Goal: Navigation & Orientation: Find specific page/section

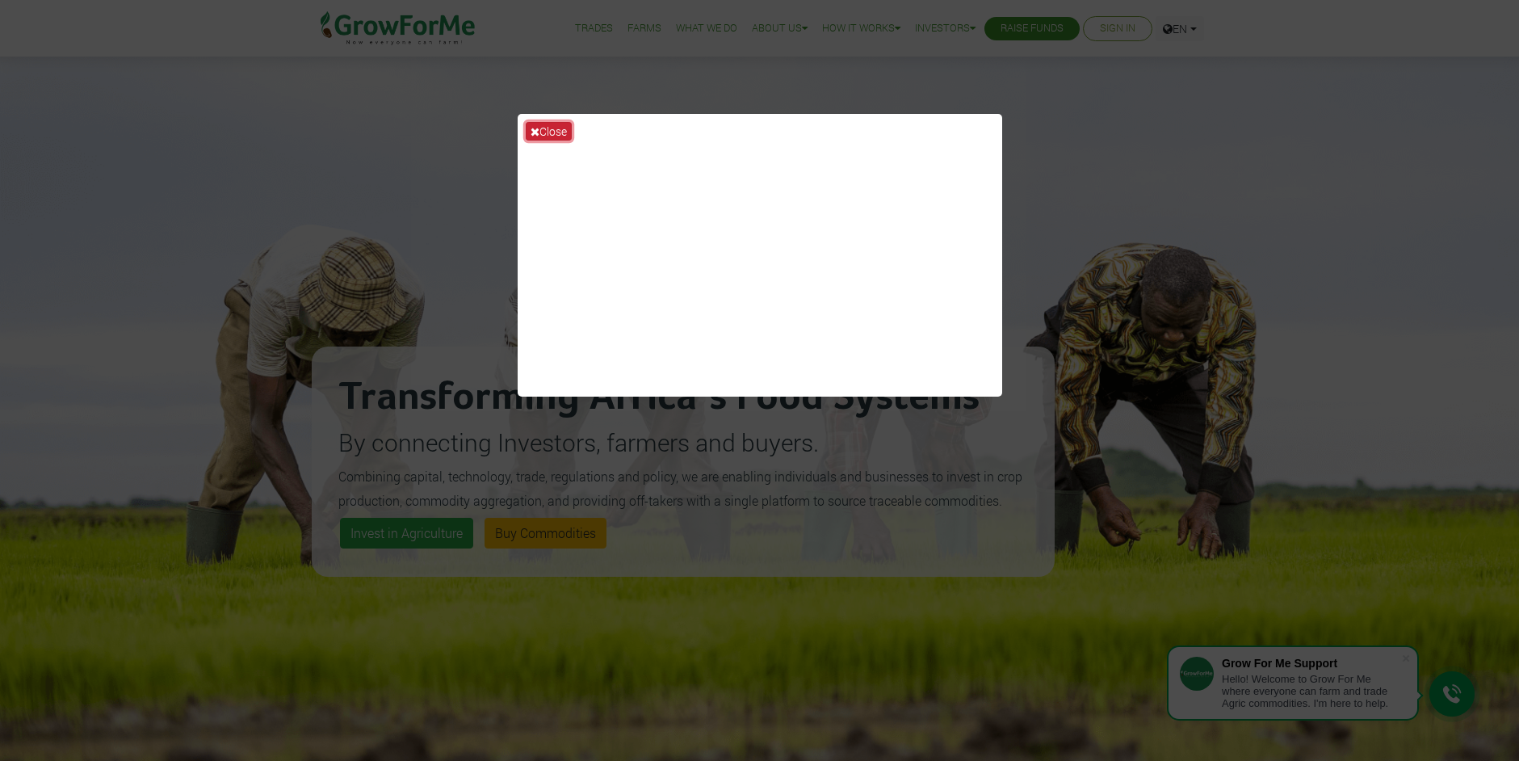
click at [539, 134] on button "Close" at bounding box center [549, 131] width 46 height 19
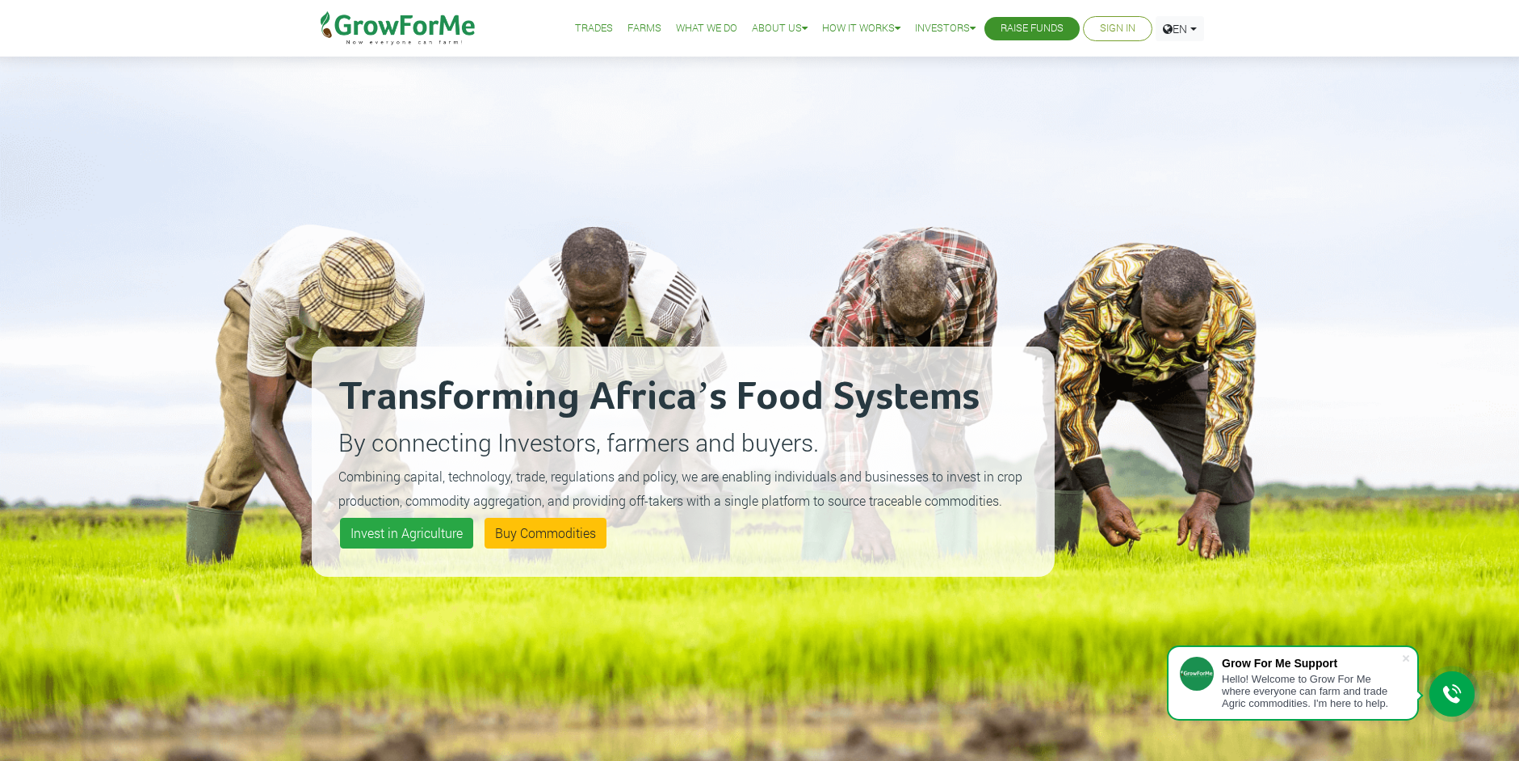
click at [634, 32] on link "Farms" at bounding box center [644, 28] width 34 height 17
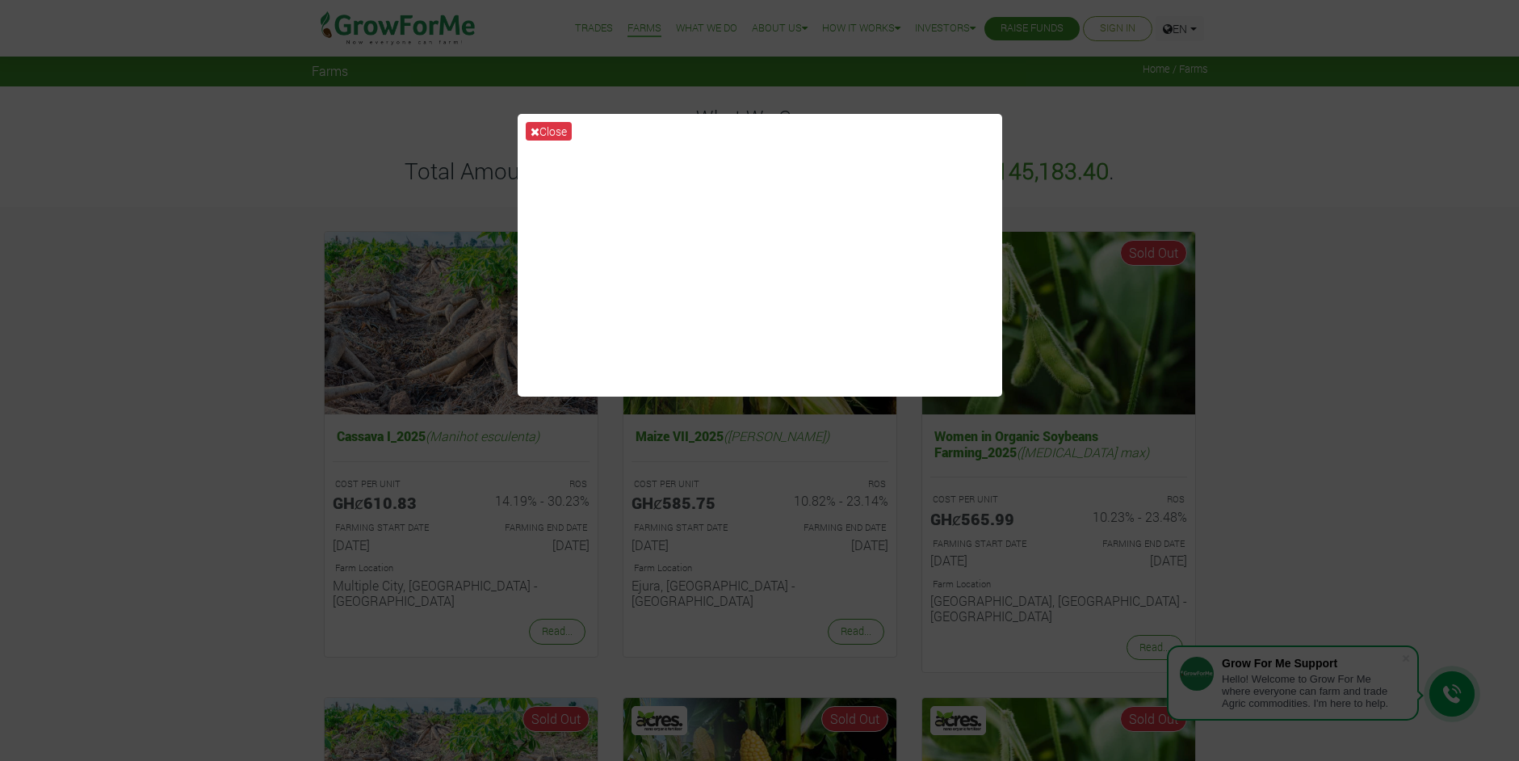
click at [1340, 150] on div "Close" at bounding box center [759, 380] width 1519 height 761
click at [548, 130] on button "Close" at bounding box center [549, 131] width 46 height 19
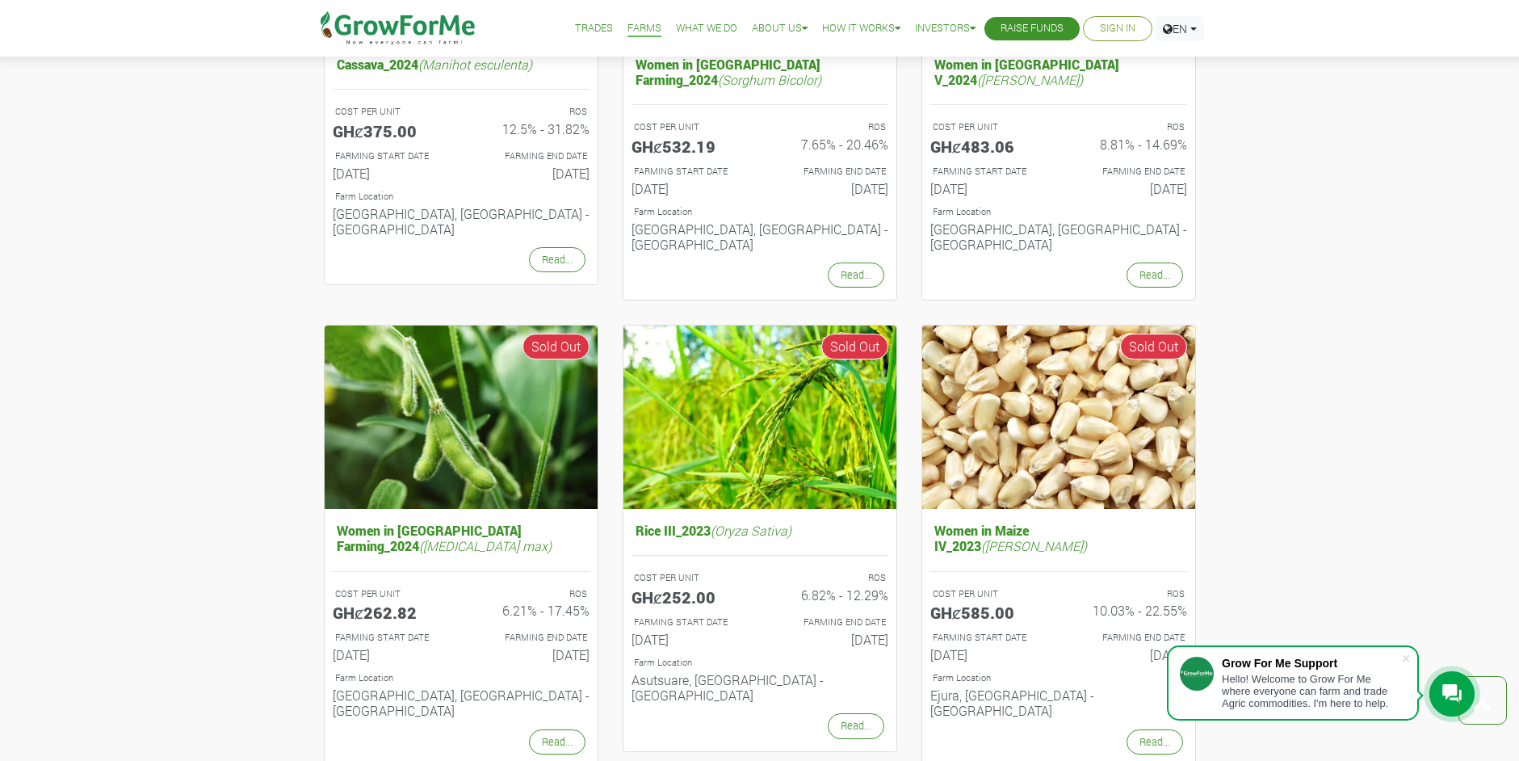
scroll to position [1453, 0]
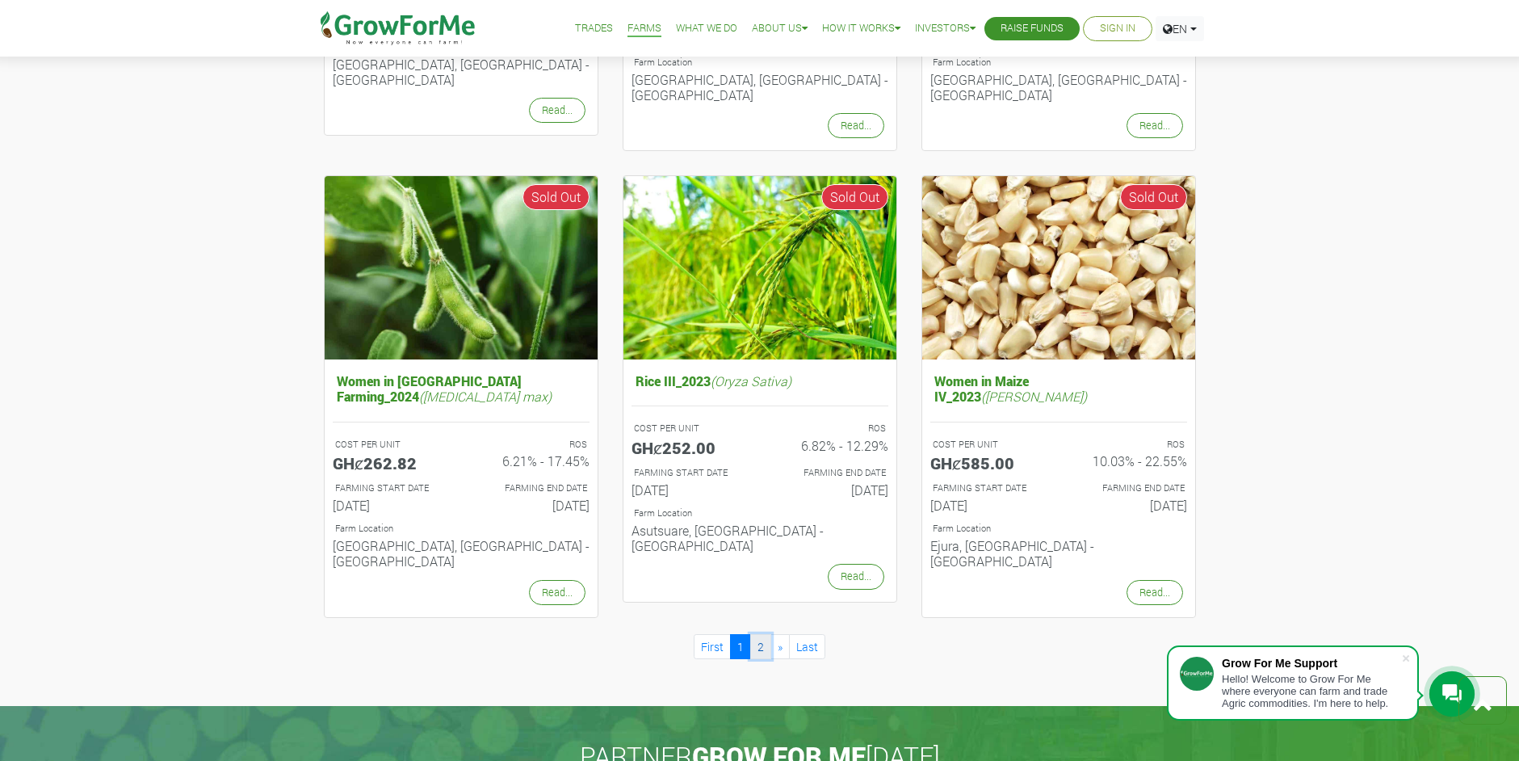
click at [757, 634] on link "2" at bounding box center [760, 646] width 21 height 25
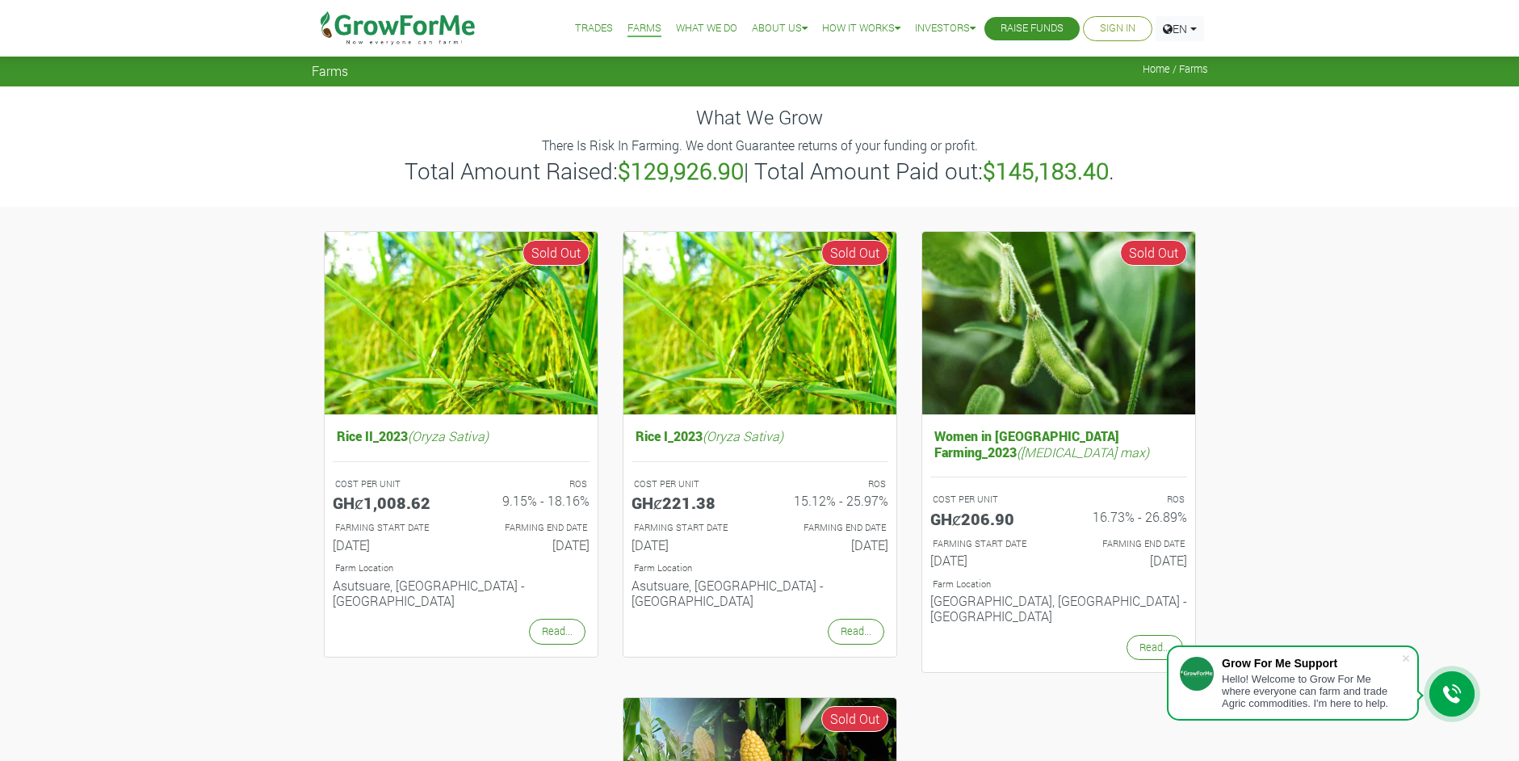
click at [1109, 27] on link "Sign In" at bounding box center [1118, 28] width 36 height 17
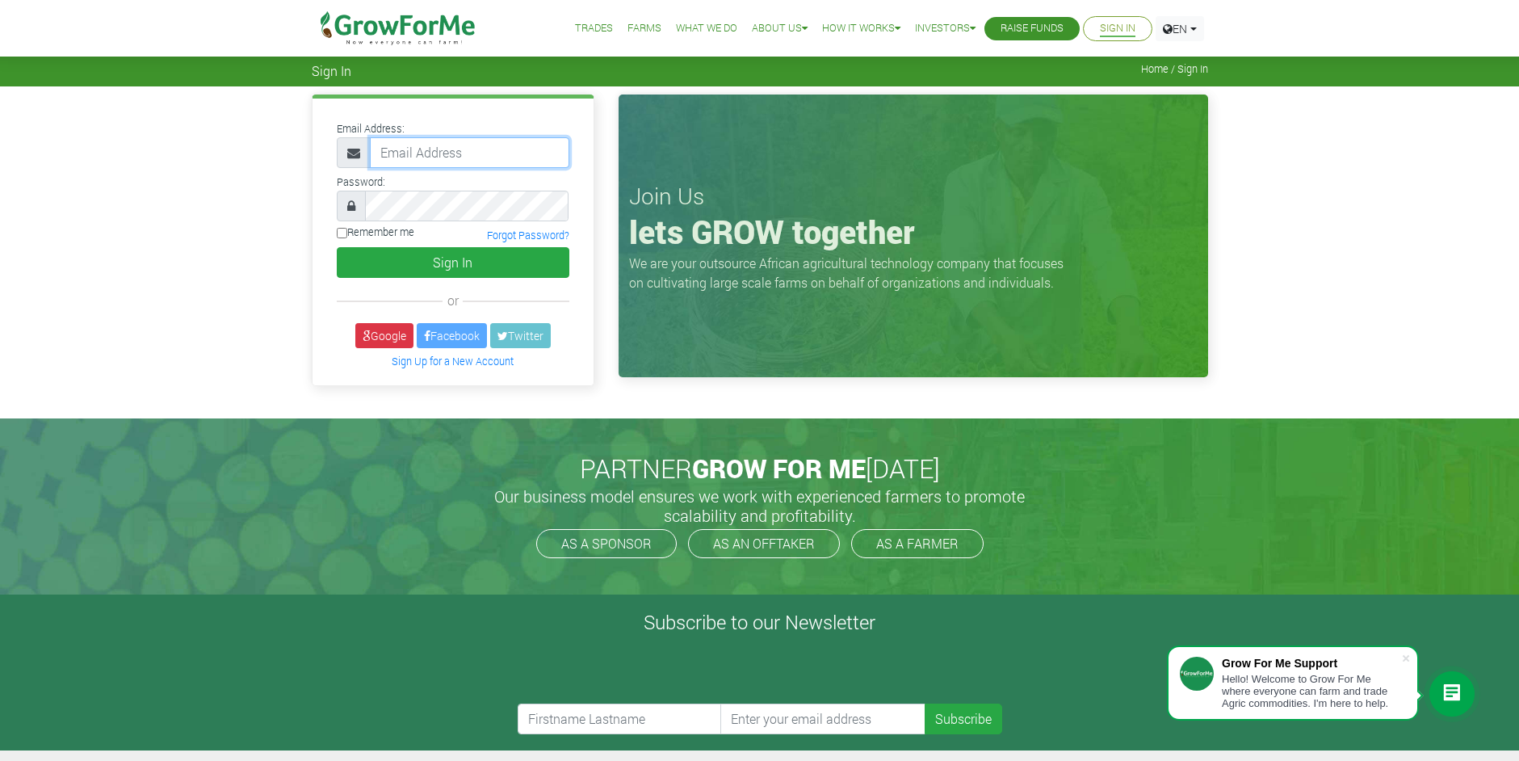
click at [499, 153] on input "email" at bounding box center [469, 152] width 199 height 31
